Goal: Check status: Check status

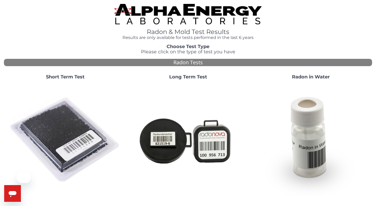
click at [68, 72] on div "Short Term Test" at bounding box center [65, 133] width 123 height 126
click at [64, 78] on strong "Short Term Test" at bounding box center [65, 77] width 39 height 6
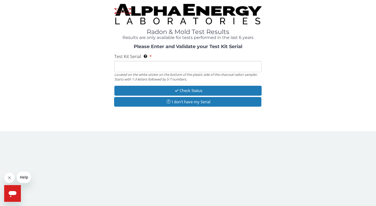
click at [155, 63] on input "Test Kit Serial Located on the white sticker on the bottom of the plastic side …" at bounding box center [187, 66] width 147 height 11
paste input "AA738836"
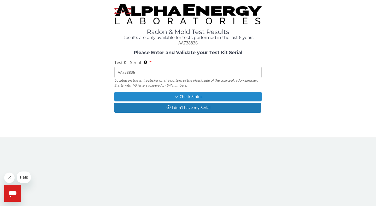
type input "AA738836"
click at [175, 97] on icon "button" at bounding box center [177, 97] width 6 height 4
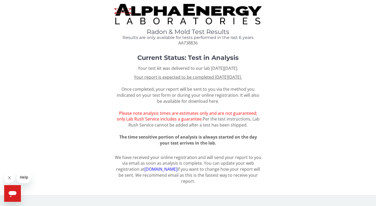
scroll to position [1, 0]
